Goal: Find specific page/section: Find specific page/section

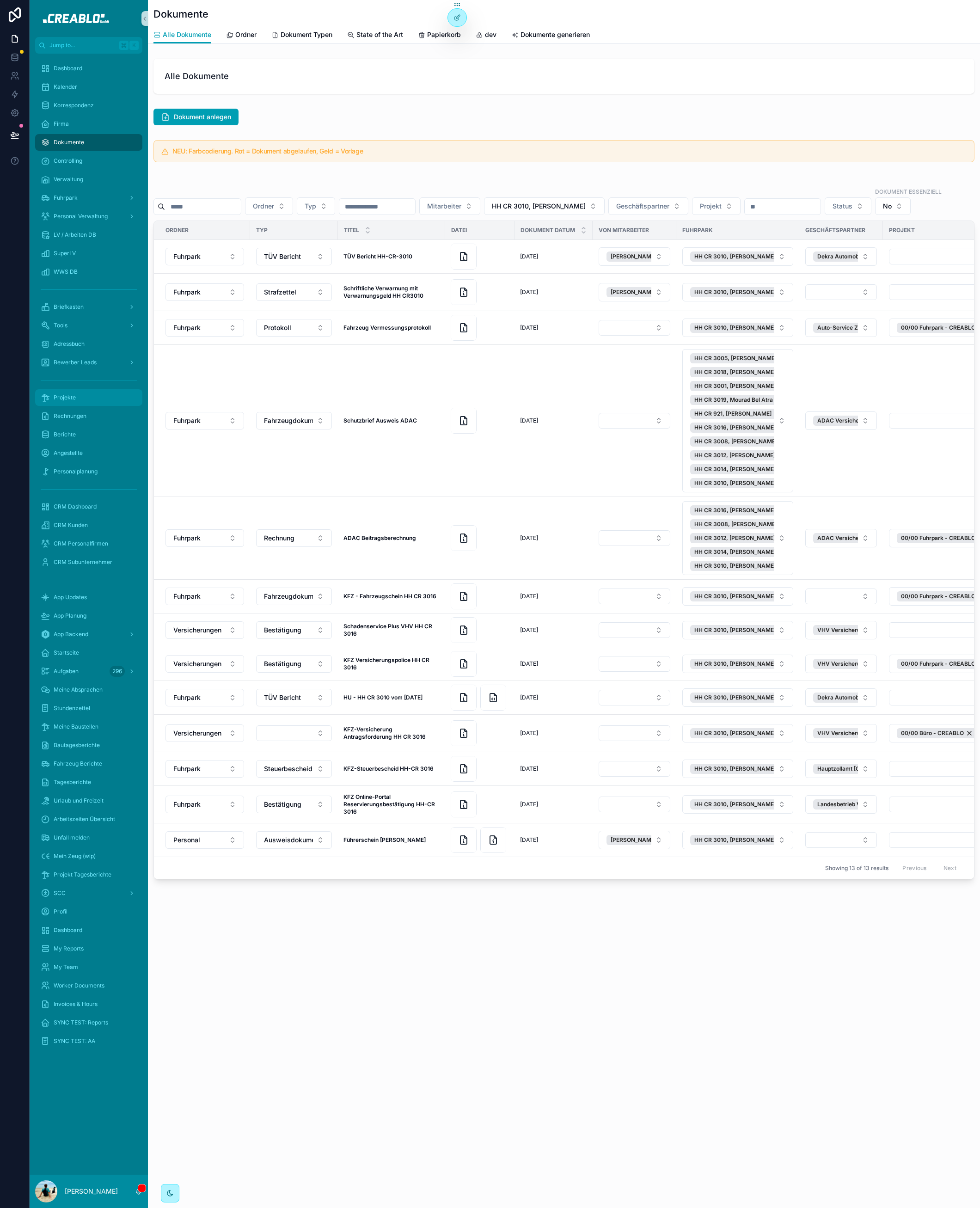
click at [114, 403] on div "Projekte" at bounding box center [89, 398] width 96 height 15
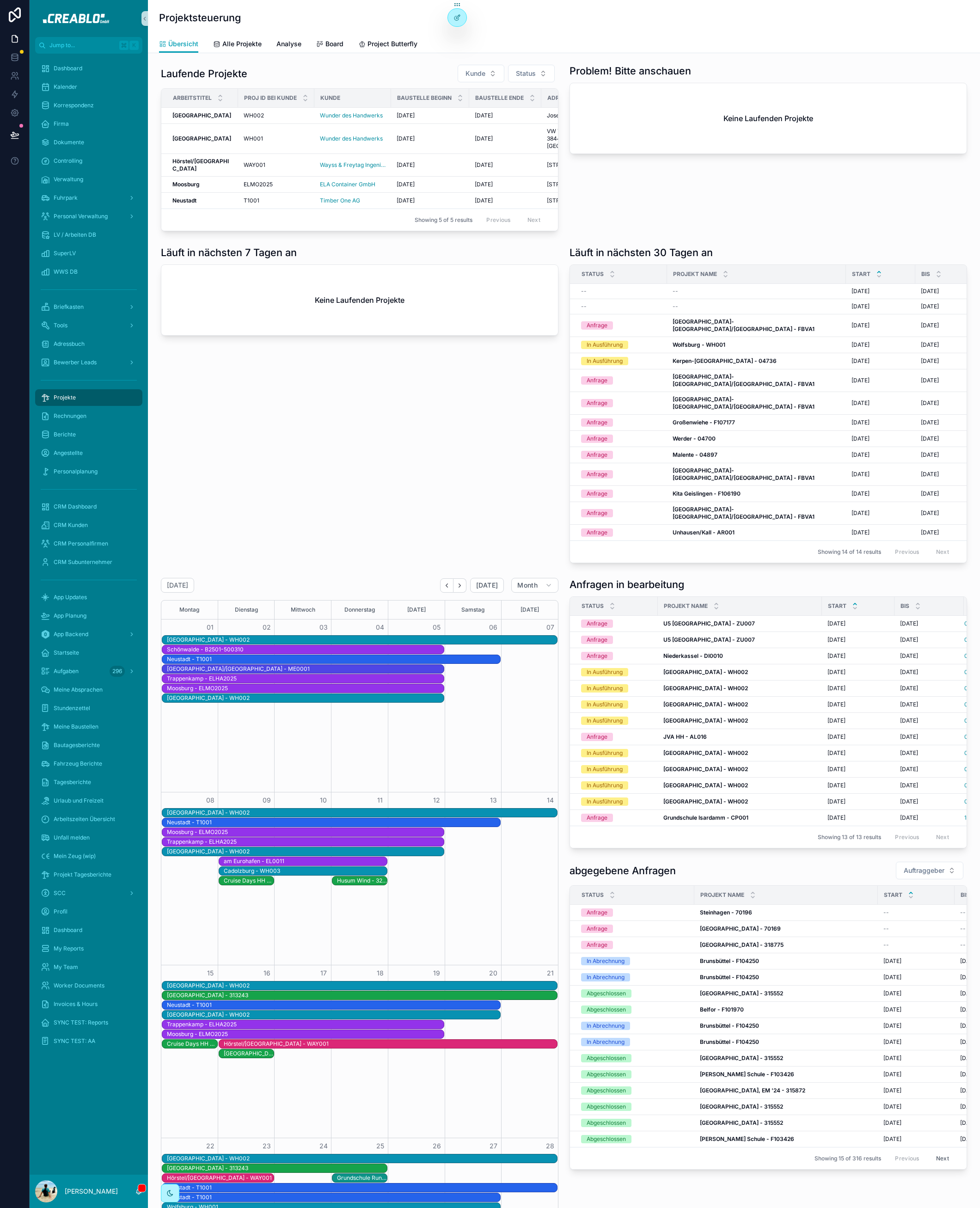
click at [353, 554] on div "Läuft in nächsten 7 Tagen an Keine Laufenden Projekte" at bounding box center [359, 404] width 409 height 325
click at [200, 204] on div "[GEOGRAPHIC_DATA]" at bounding box center [202, 200] width 60 height 7
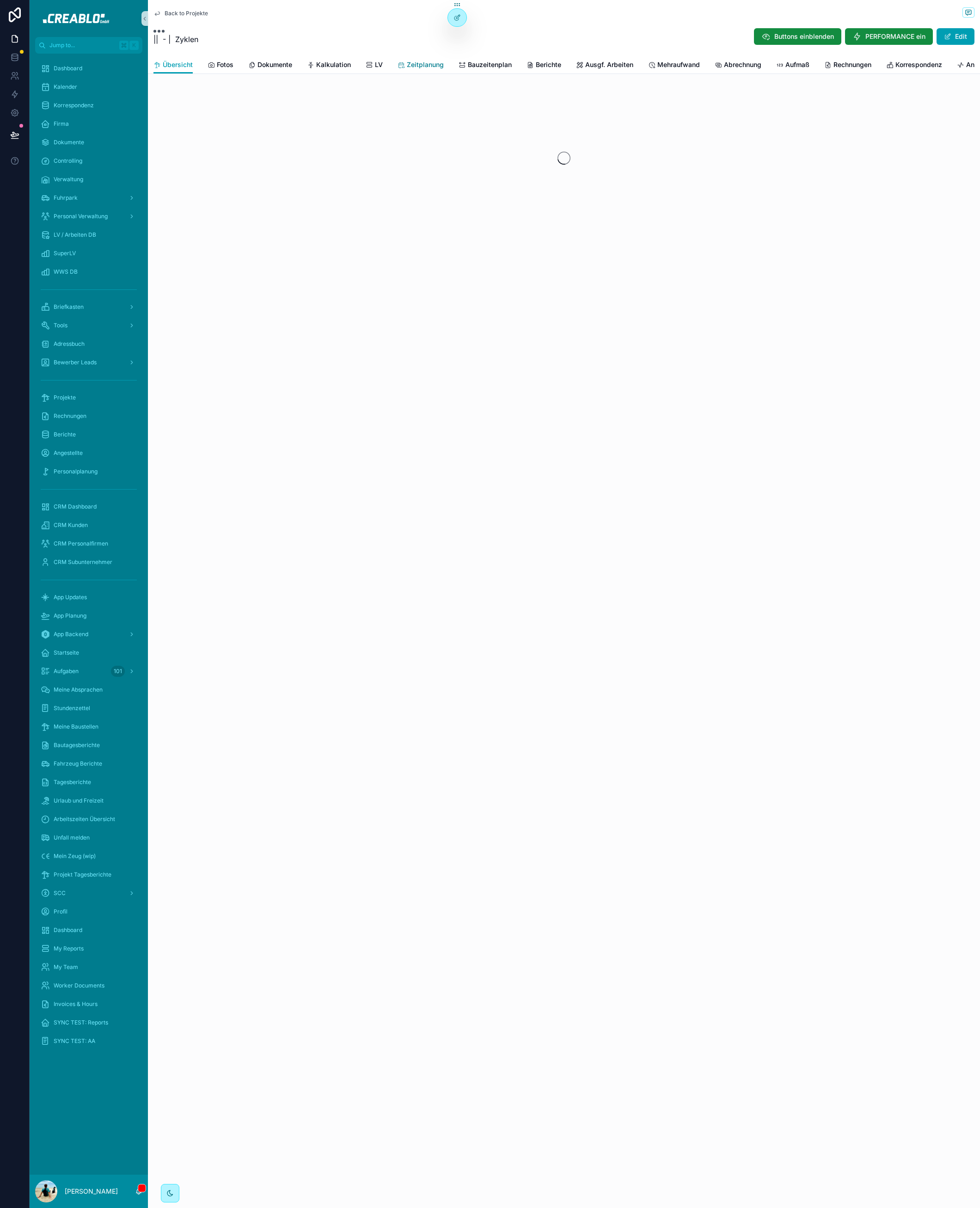
click at [436, 64] on span "Zeitplanung" at bounding box center [425, 65] width 37 height 9
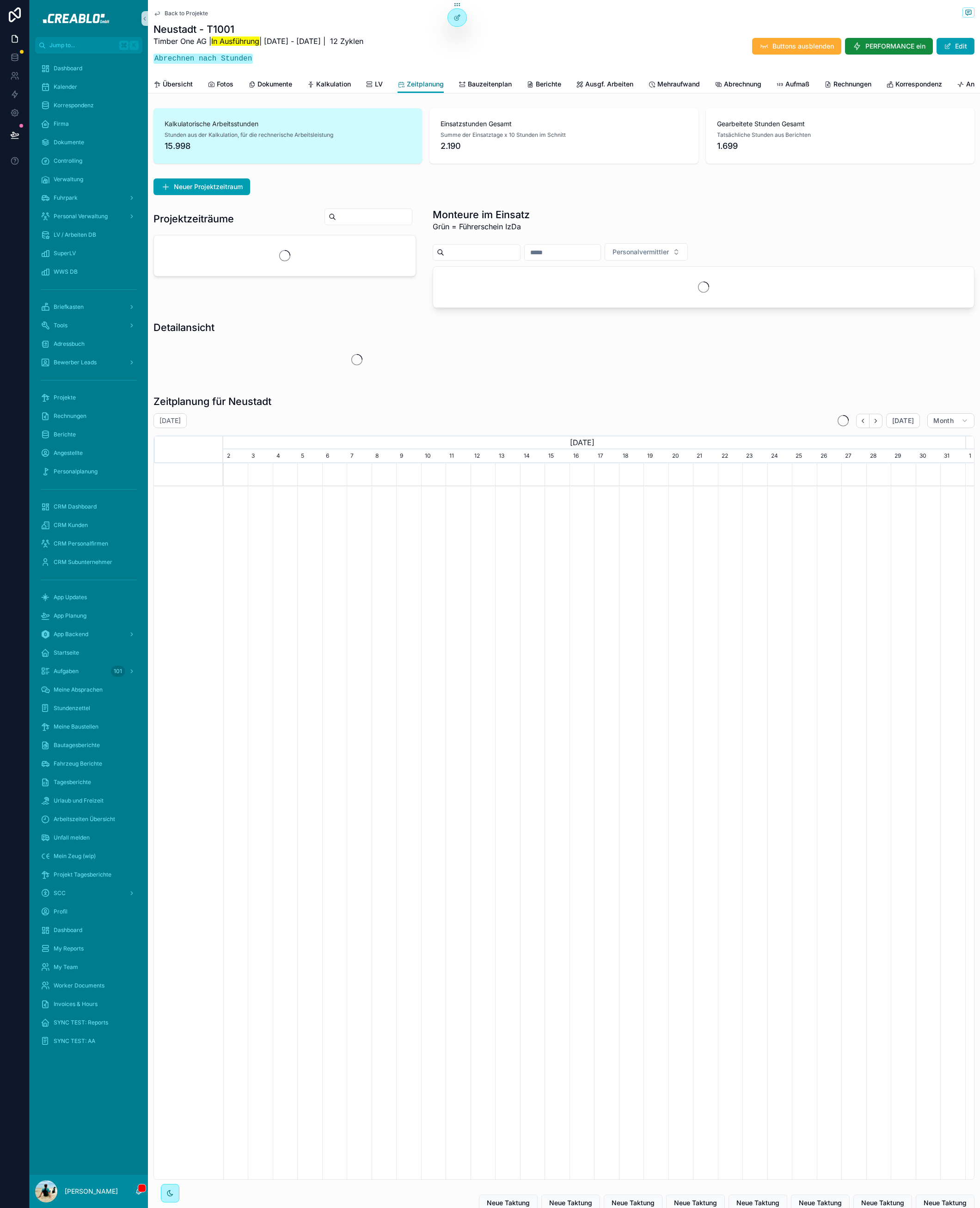
scroll to position [0, 742]
click at [329, 87] on span "Kalkulation" at bounding box center [334, 84] width 35 height 9
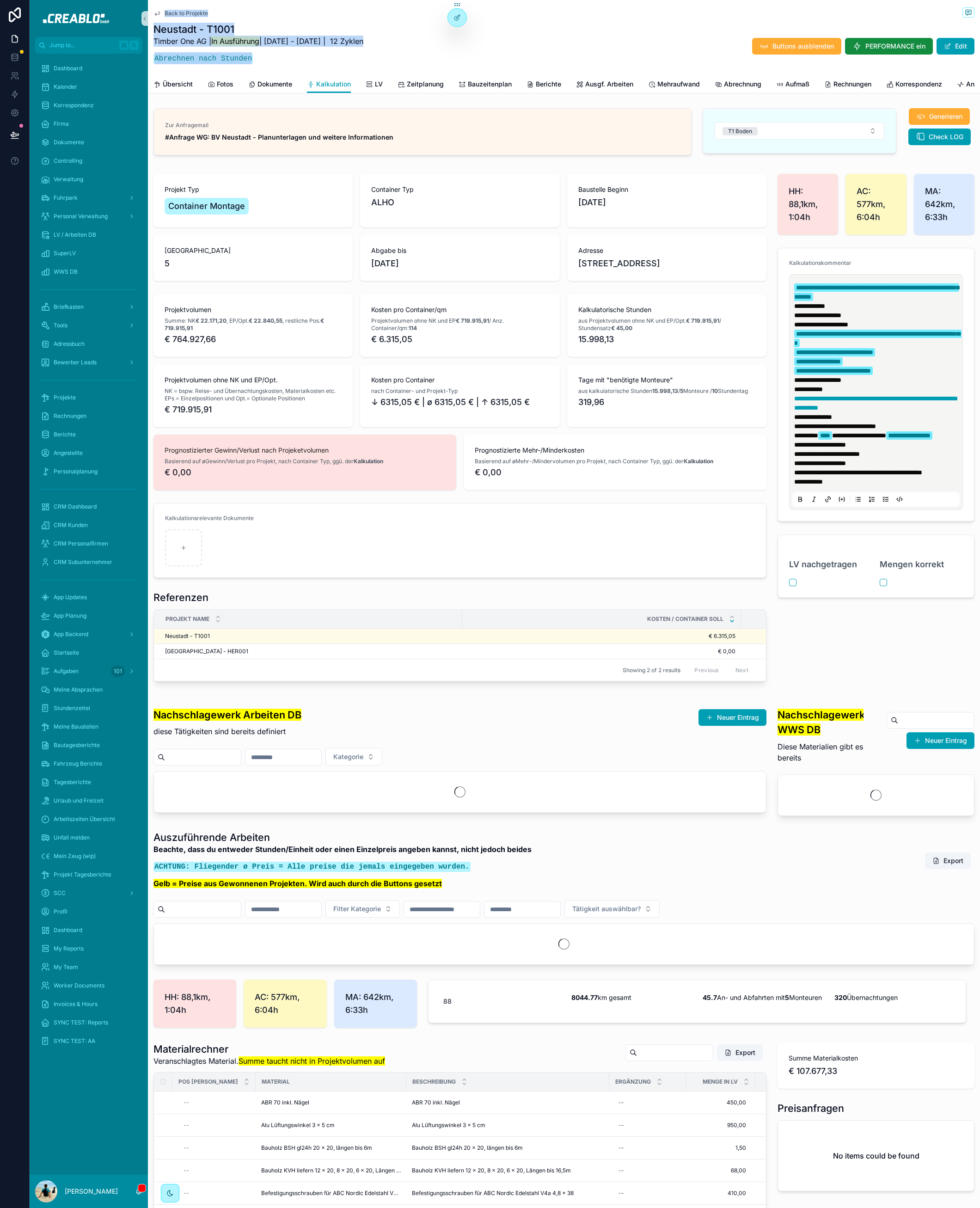
drag, startPoint x: 150, startPoint y: 4, endPoint x: 264, endPoint y: 57, distance: 125.7
click at [262, 56] on div "Back to Projekte Neustadt - T1001 Timber One AG | In Ausführung | [DATE] - [DAT…" at bounding box center [564, 46] width 832 height 93
drag, startPoint x: 266, startPoint y: 57, endPoint x: 311, endPoint y: 66, distance: 45.9
click at [267, 58] on p "Abrechnen nach Stunden" at bounding box center [257, 58] width 209 height 12
drag, startPoint x: 315, startPoint y: 62, endPoint x: 154, endPoint y: 8, distance: 169.8
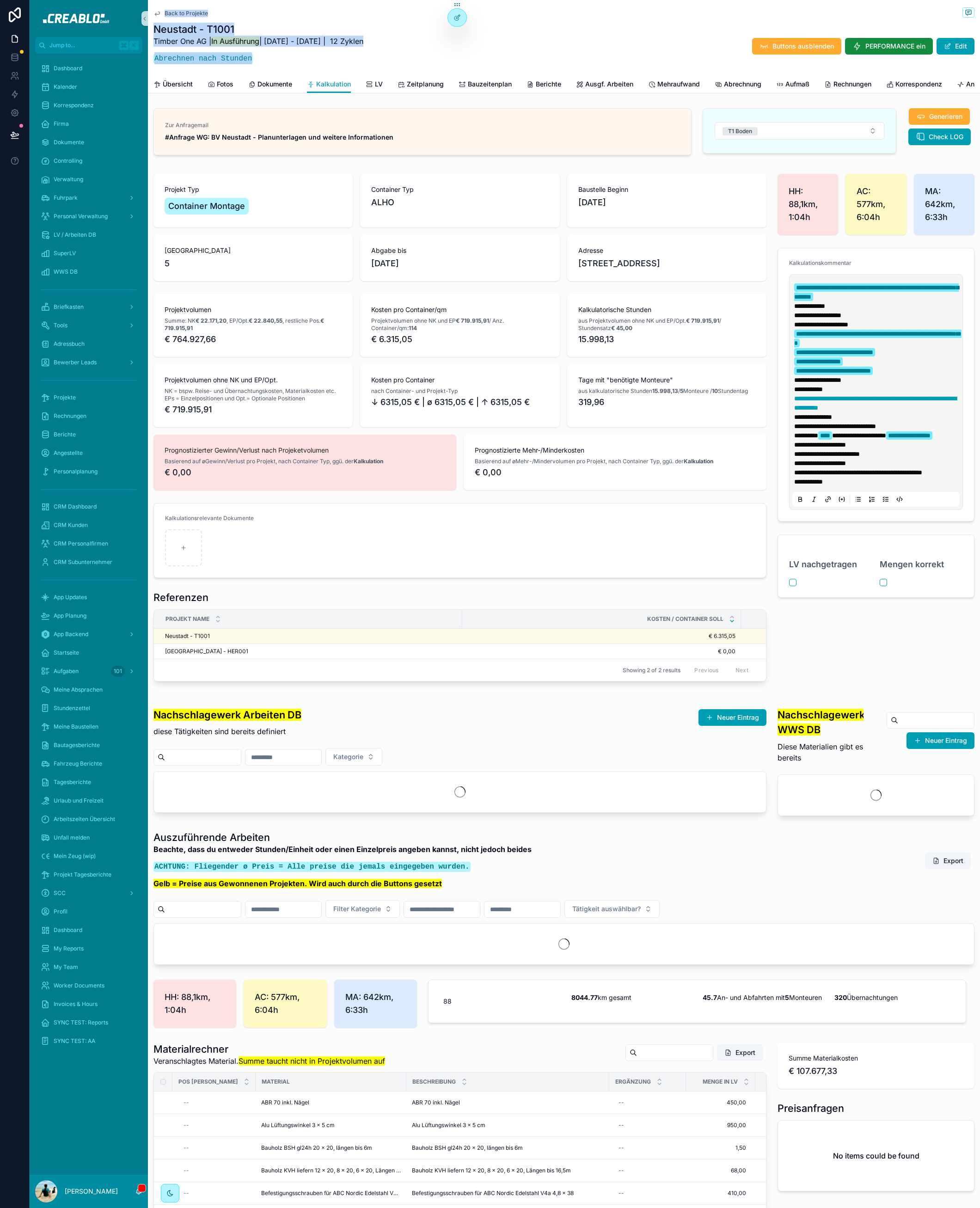
click at [154, 8] on div "Back to Projekte Neustadt - T1001 Timber One AG | In Ausführung | [DATE] - [DAT…" at bounding box center [564, 38] width 821 height 76
click at [343, 29] on h1 "Neustadt - T1001" at bounding box center [257, 30] width 209 height 13
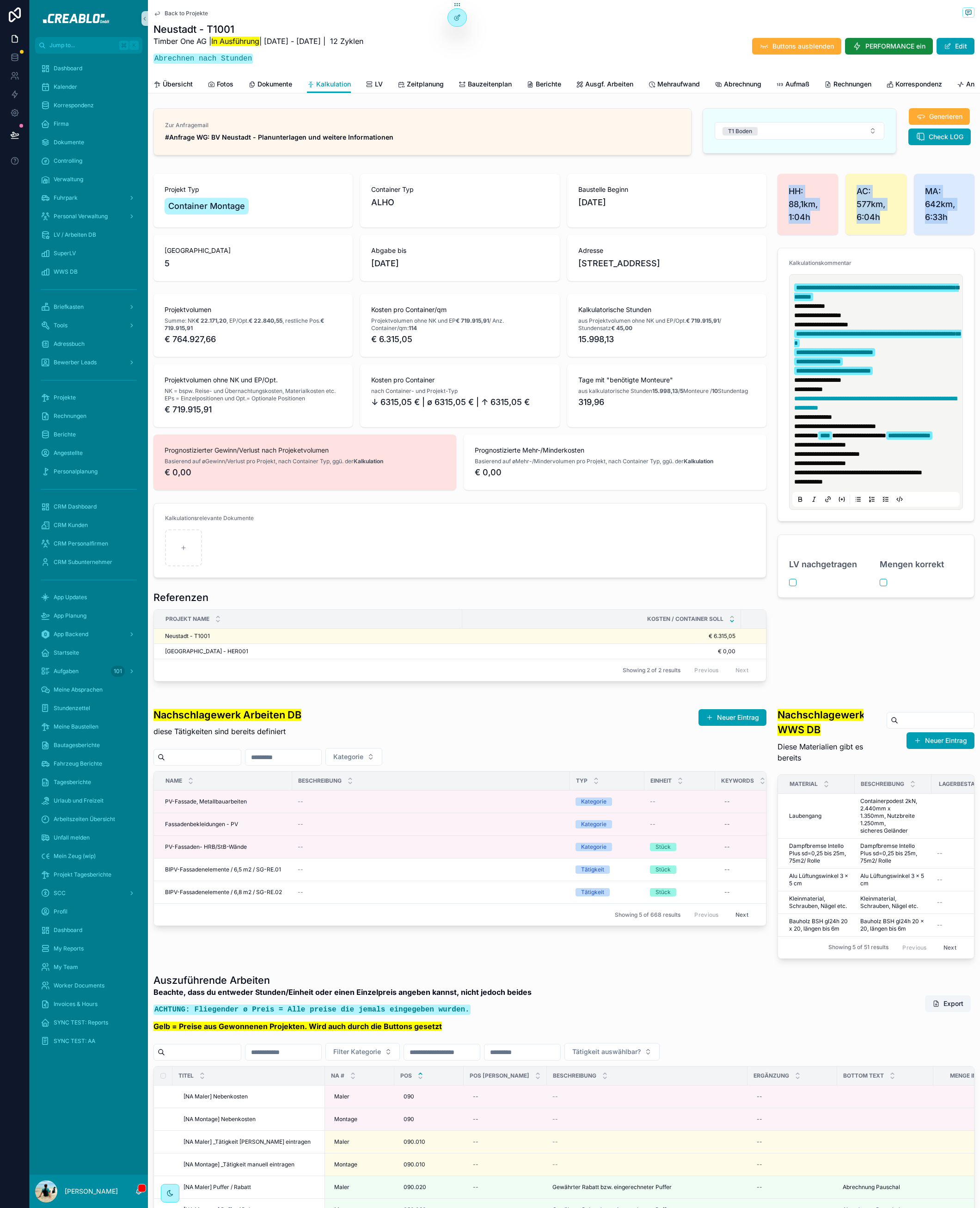
drag, startPoint x: 771, startPoint y: 180, endPoint x: 956, endPoint y: 242, distance: 195.1
click at [956, 238] on div "HH: 88,1km, 1:04h AC: 577km, 6:04h MA: 642km, 6:33h" at bounding box center [875, 204] width 208 height 68
click at [956, 234] on div "MA: 642km, 6:33h" at bounding box center [944, 204] width 61 height 61
drag, startPoint x: 951, startPoint y: 251, endPoint x: 783, endPoint y: 195, distance: 177.1
click at [786, 196] on div "**********" at bounding box center [875, 385] width 208 height 431
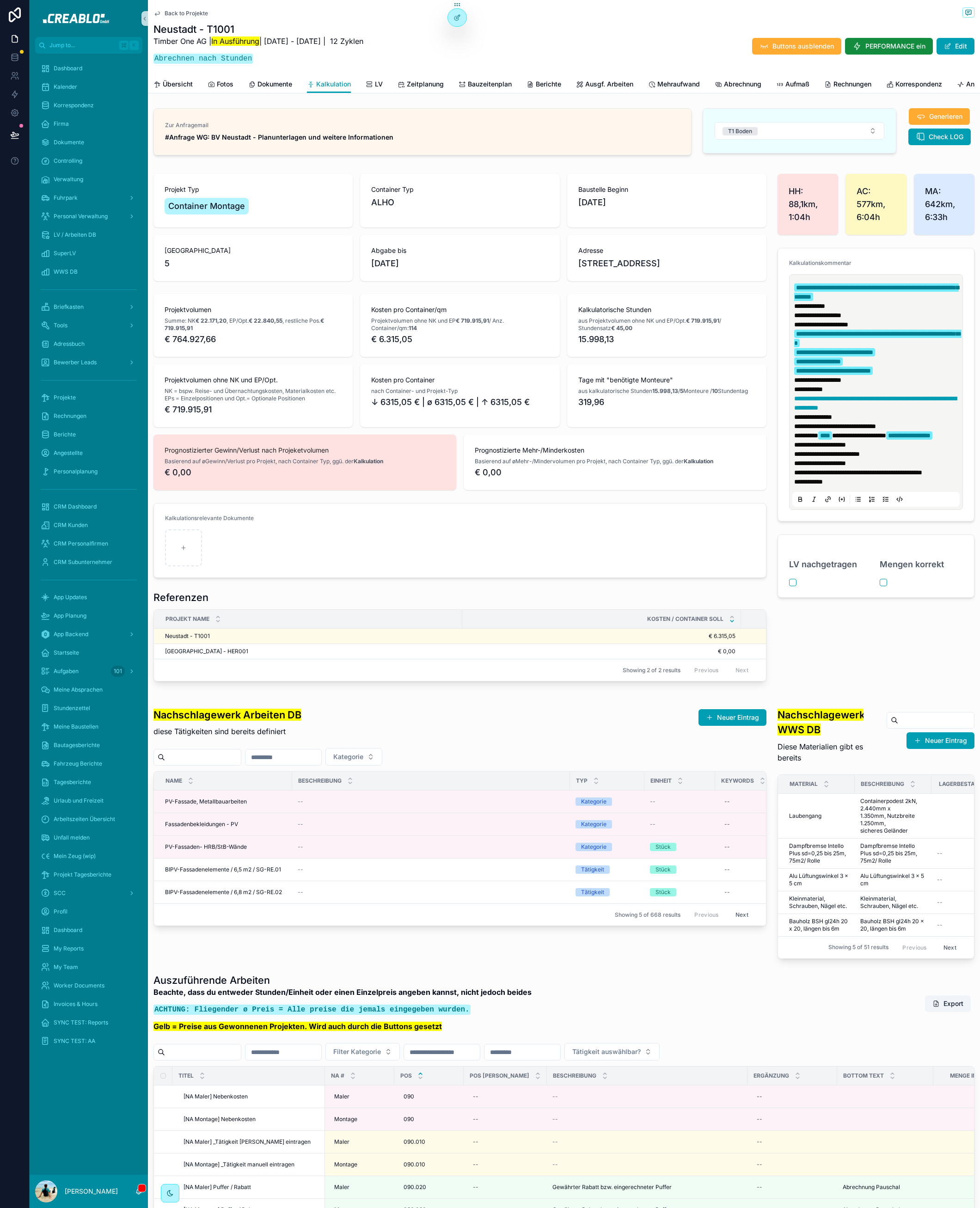
click at [778, 189] on div "HH: 88,1km, 1:04h" at bounding box center [808, 204] width 61 height 61
drag, startPoint x: 776, startPoint y: 182, endPoint x: 950, endPoint y: 256, distance: 189.1
click at [951, 257] on div "**********" at bounding box center [875, 385] width 208 height 431
click at [950, 256] on form "**********" at bounding box center [876, 385] width 196 height 273
click at [178, 204] on div "Container Montage" at bounding box center [208, 206] width 88 height 20
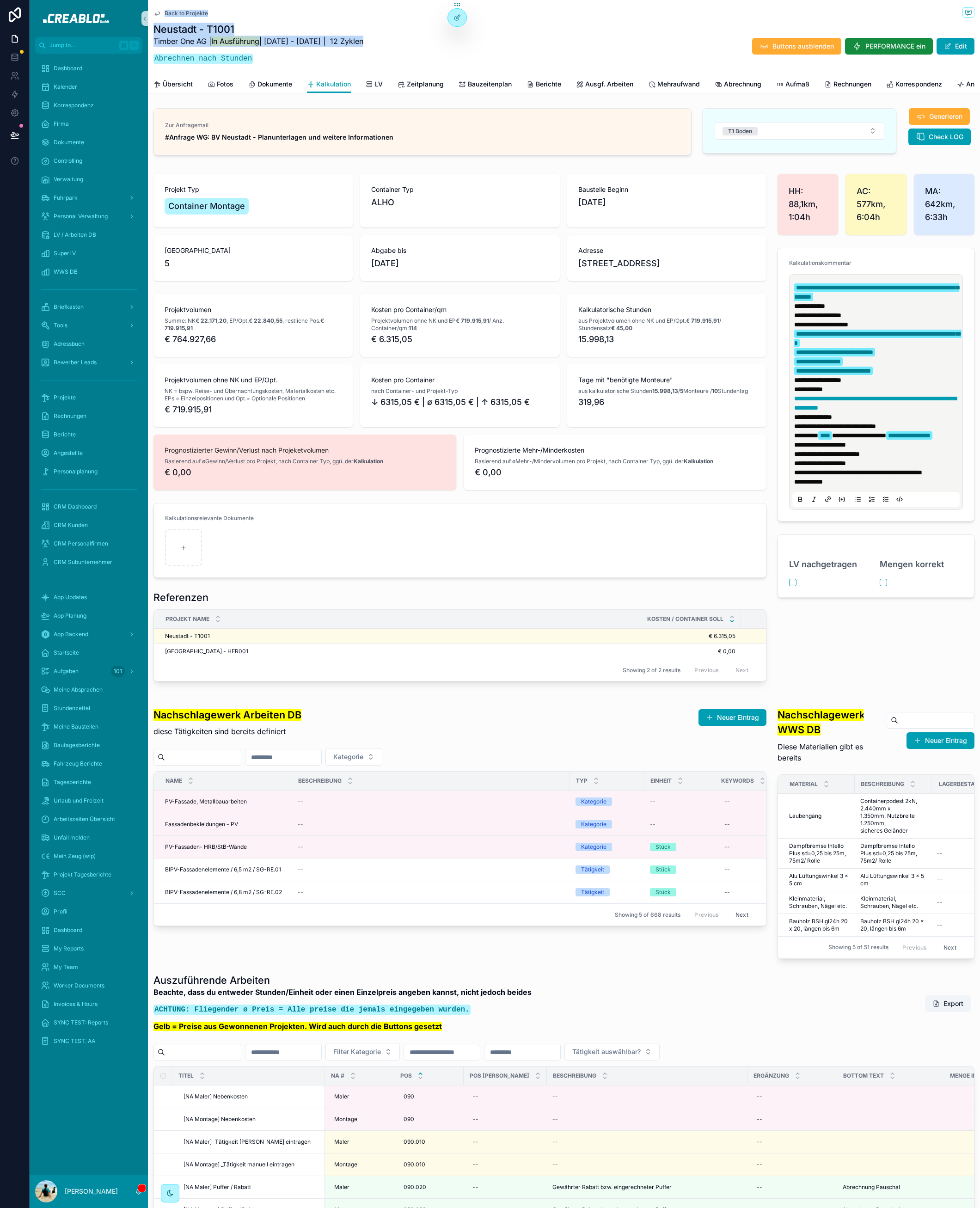
drag, startPoint x: 154, startPoint y: 5, endPoint x: 245, endPoint y: 50, distance: 101.5
click at [245, 50] on div "Back to Projekte Neustadt - T1001 Timber One AG | In Ausführung | [DATE] - [DAT…" at bounding box center [564, 38] width 821 height 76
drag, startPoint x: 246, startPoint y: 49, endPoint x: 261, endPoint y: 54, distance: 15.8
click at [246, 49] on div "Timber One AG | In Ausführung | [DATE] - [DATE] | 12 Zyklen Abrechnen nach Stun…" at bounding box center [257, 53] width 209 height 34
drag, startPoint x: 268, startPoint y: 59, endPoint x: 152, endPoint y: 9, distance: 126.3
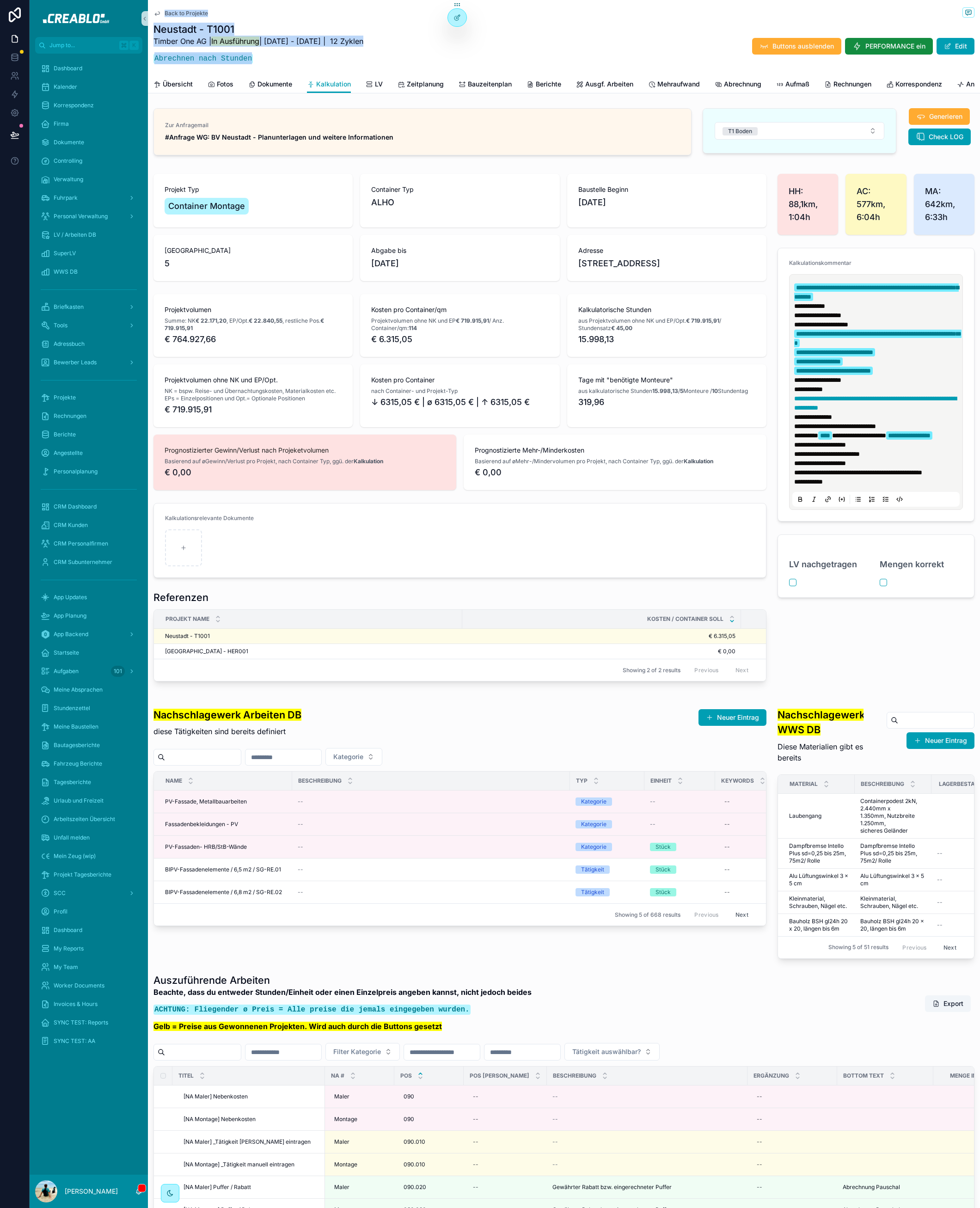
click at [149, 10] on div "Back to Projekte Neustadt - T1001 Timber One AG | In Ausführung | [DATE] - [DAT…" at bounding box center [564, 46] width 832 height 93
click at [279, 46] on p "Timber One AG | In Ausführung | [DATE] - [DATE] | 12 Zyklen" at bounding box center [257, 42] width 209 height 11
drag, startPoint x: 262, startPoint y: 66, endPoint x: 137, endPoint y: 10, distance: 137.0
click at [136, 10] on div "Jump to... K Dashboard Kalender Korrespondenz Firma Dokumente Controlling Verwa…" at bounding box center [505, 604] width 950 height 1208
drag, startPoint x: 173, startPoint y: 0, endPoint x: 218, endPoint y: 55, distance: 71.1
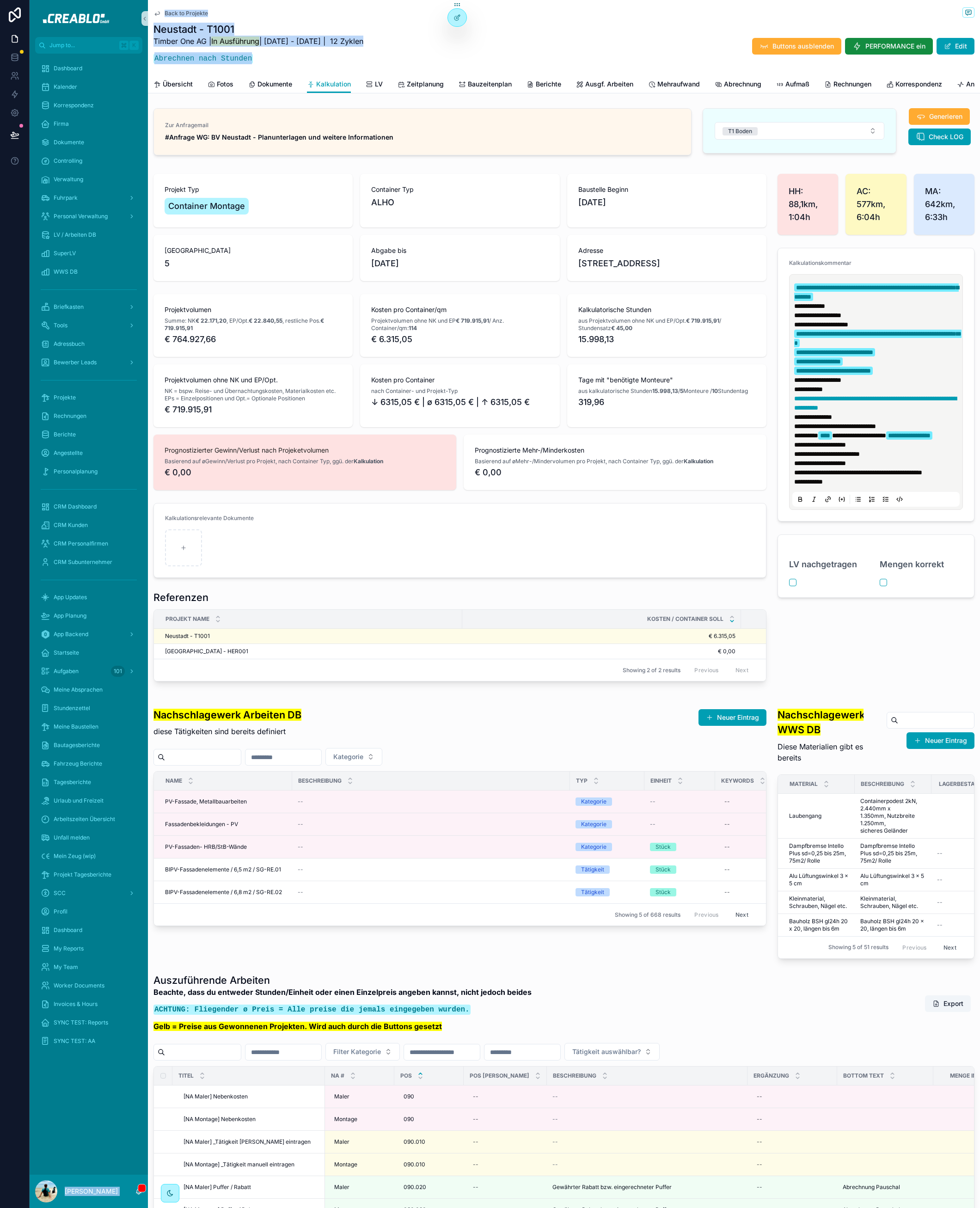
click at [173, 1] on div "Back to Projekte Neustadt - T1001 Timber One AG | In Ausführung | [DATE] - [DAT…" at bounding box center [564, 38] width 821 height 76
drag, startPoint x: 286, startPoint y: 64, endPoint x: 190, endPoint y: 26, distance: 103.2
click at [188, 26] on div "Neustadt - T1001 Timber One AG | In Ausführung | [DATE] - [DATE] | 12 Zyklen Ab…" at bounding box center [257, 46] width 209 height 47
click at [357, 43] on p "Timber One AG | In Ausführung | [DATE] - [DATE] | 12 Zyklen" at bounding box center [257, 42] width 209 height 11
click at [405, 71] on div "Back to Projekte Neustadt - T1001 Timber One AG | In Ausführung | [DATE] - [DAT…" at bounding box center [564, 38] width 821 height 76
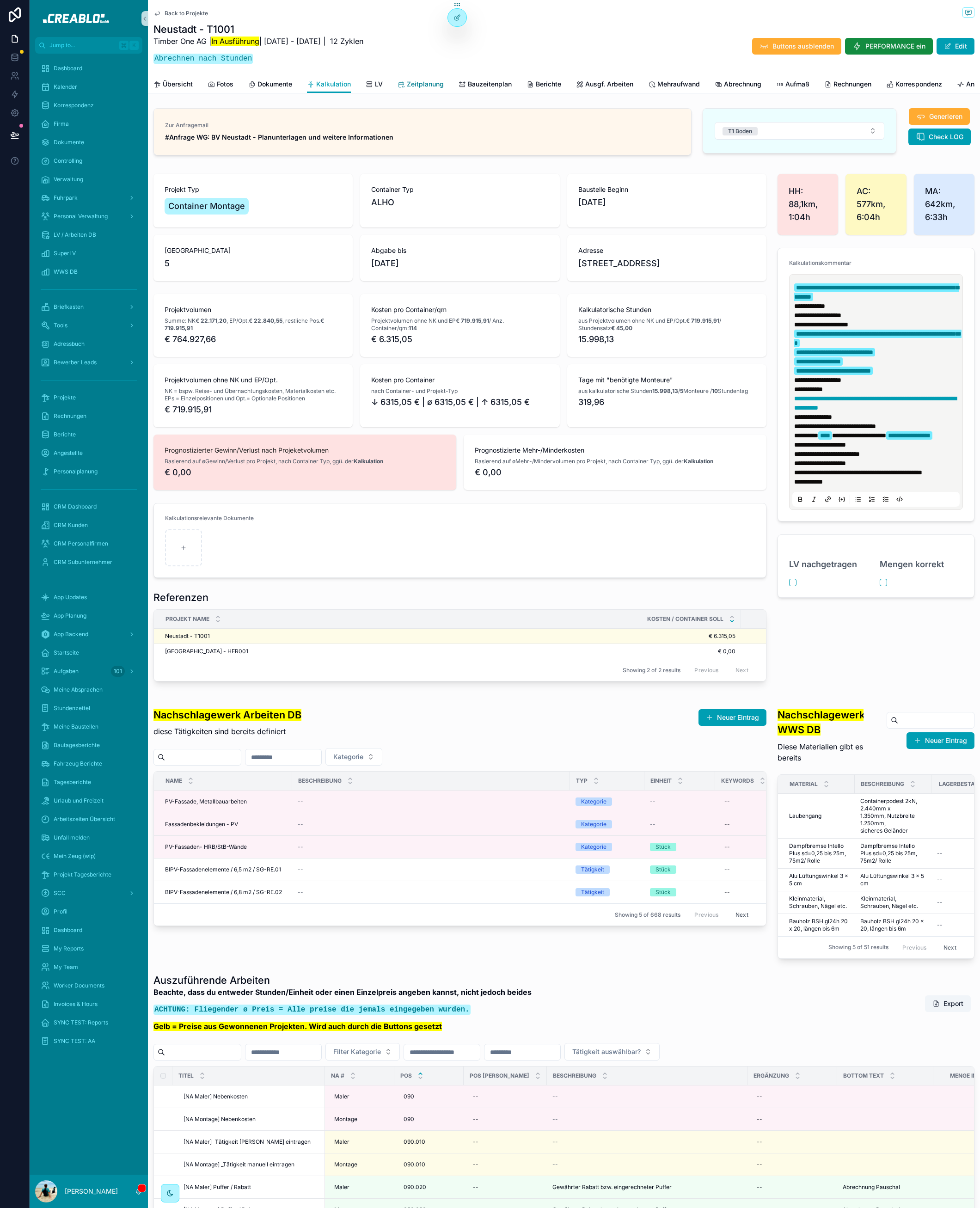
click at [427, 86] on span "Zeitplanung" at bounding box center [425, 84] width 37 height 9
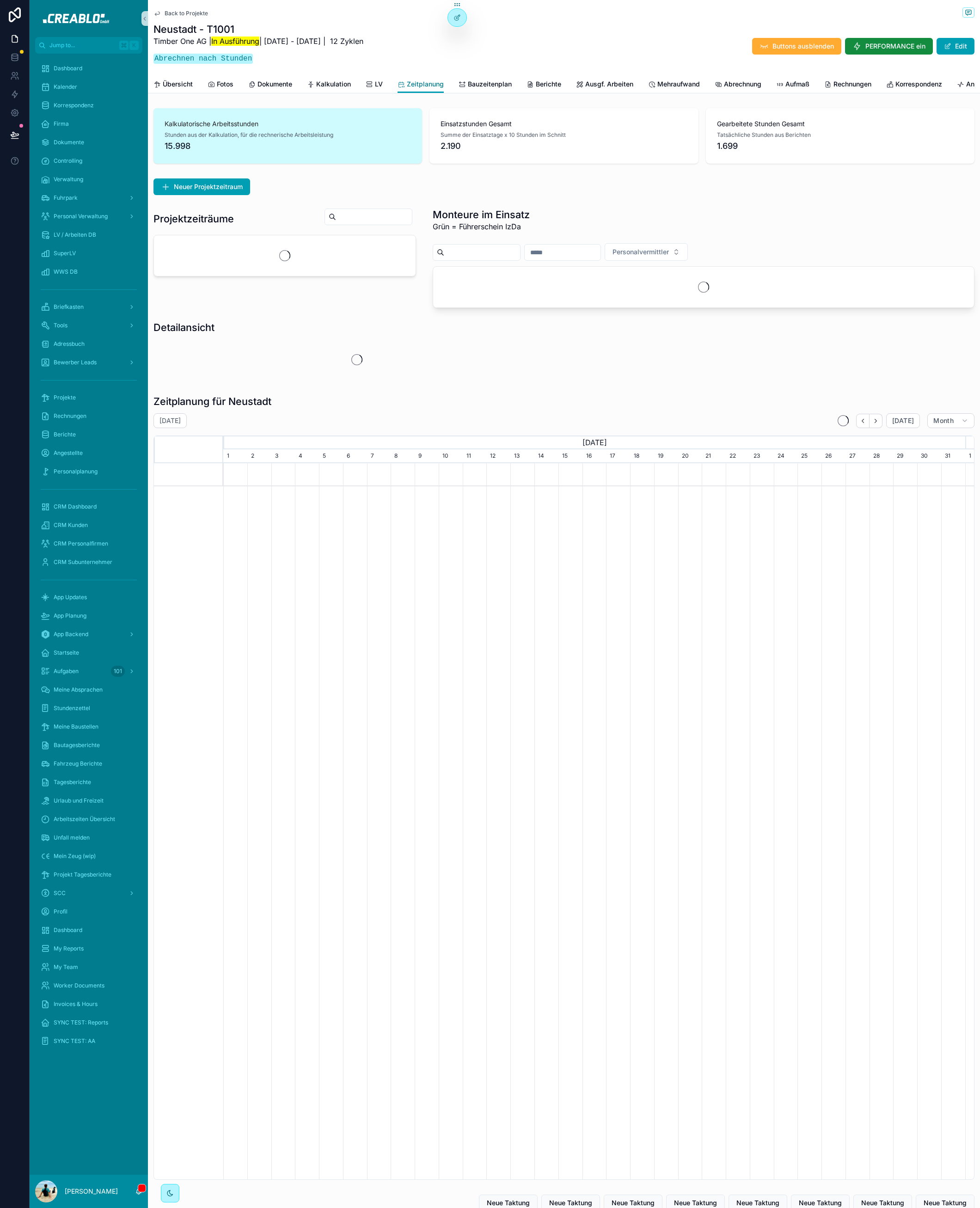
scroll to position [0, 742]
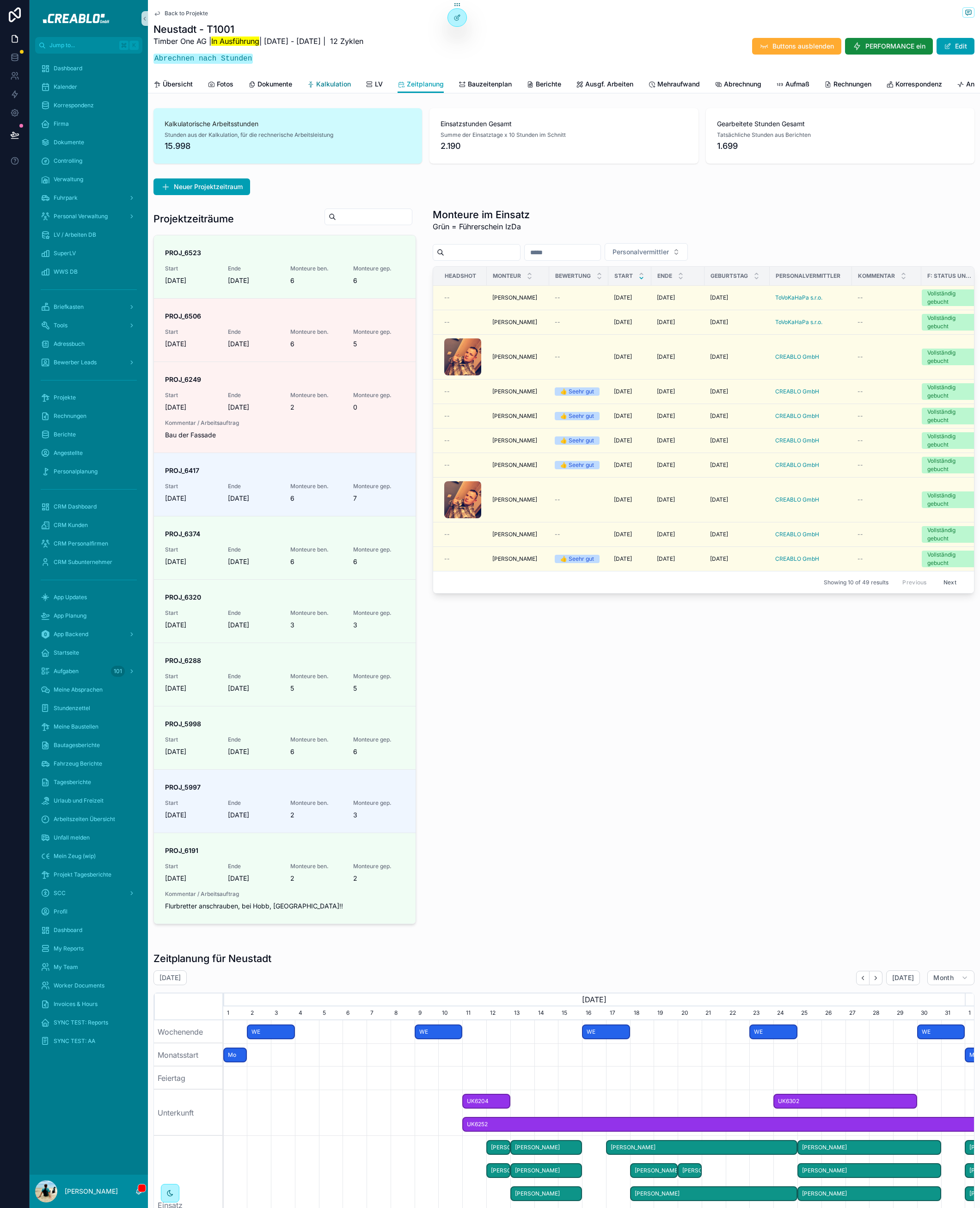
click at [339, 80] on span "Kalkulation" at bounding box center [334, 84] width 35 height 9
